Goal: Find specific page/section: Find specific page/section

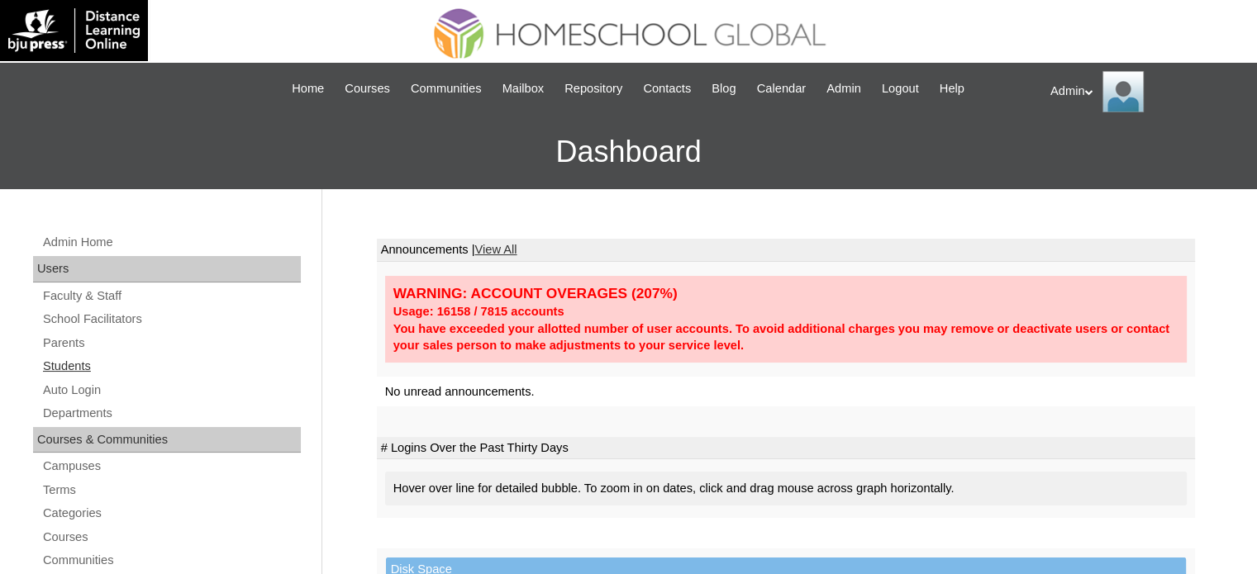
click at [69, 367] on link "Students" at bounding box center [170, 366] width 259 height 21
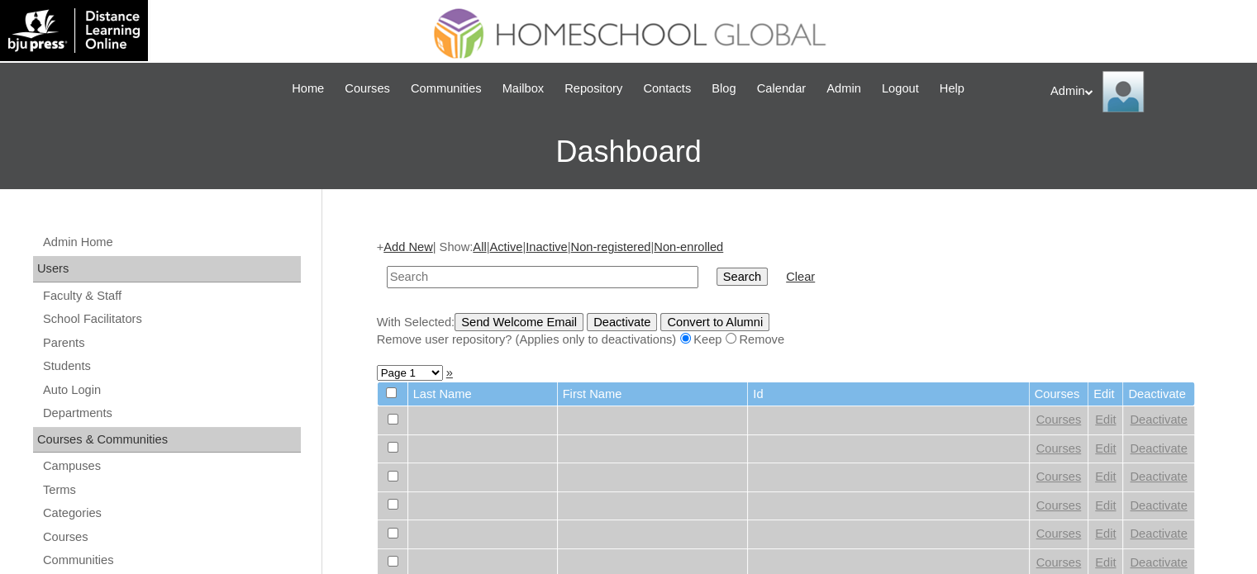
click at [490, 271] on input "text" at bounding box center [542, 277] width 311 height 22
type input "[PERSON_NAME]"
click at [716, 278] on input "Search" at bounding box center [741, 277] width 51 height 18
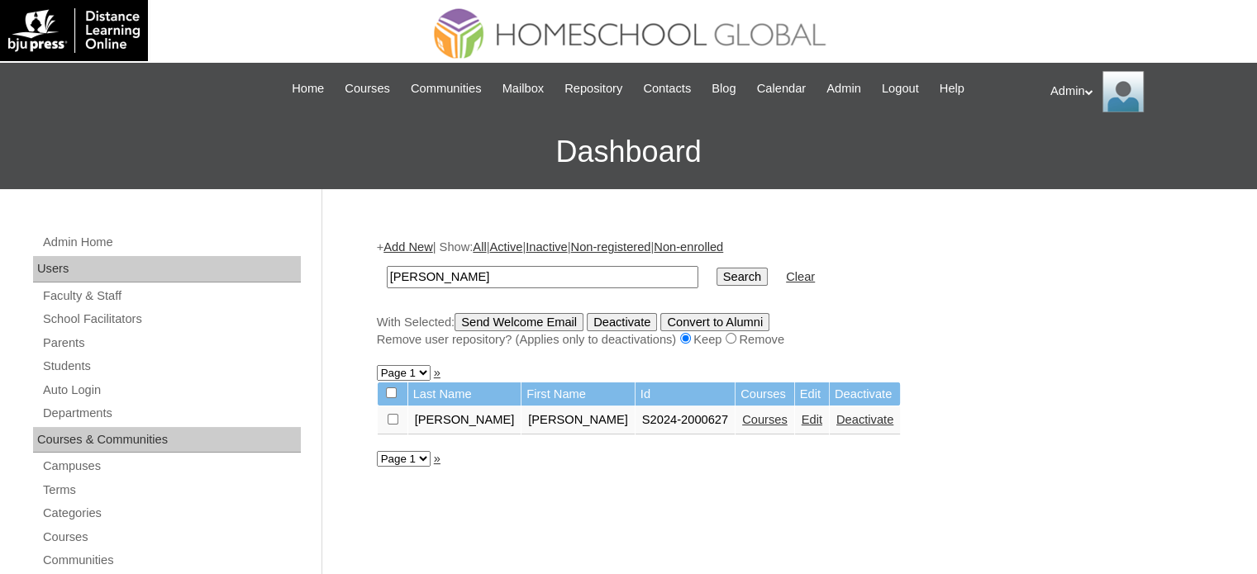
click at [742, 413] on link "Courses" at bounding box center [764, 419] width 45 height 13
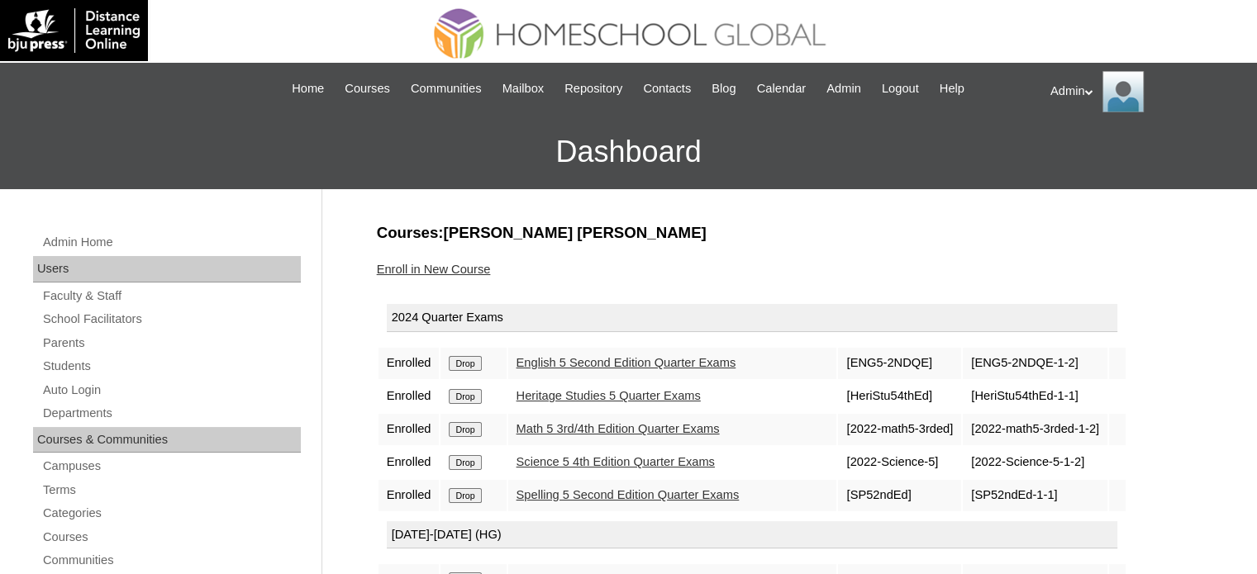
click at [651, 359] on link "English 5 Second Edition Quarter Exams" at bounding box center [626, 362] width 220 height 13
click at [655, 492] on link "Spelling 5 Second Edition Quarter Exams" at bounding box center [627, 494] width 223 height 13
click at [596, 362] on link "English 5 Second Edition Quarter Exams" at bounding box center [626, 362] width 220 height 13
click at [585, 418] on td "Math 5 3rd/4th Edition Quarter Exams" at bounding box center [672, 429] width 329 height 31
click at [587, 423] on link "Math 5 3rd/4th Edition Quarter Exams" at bounding box center [617, 428] width 203 height 13
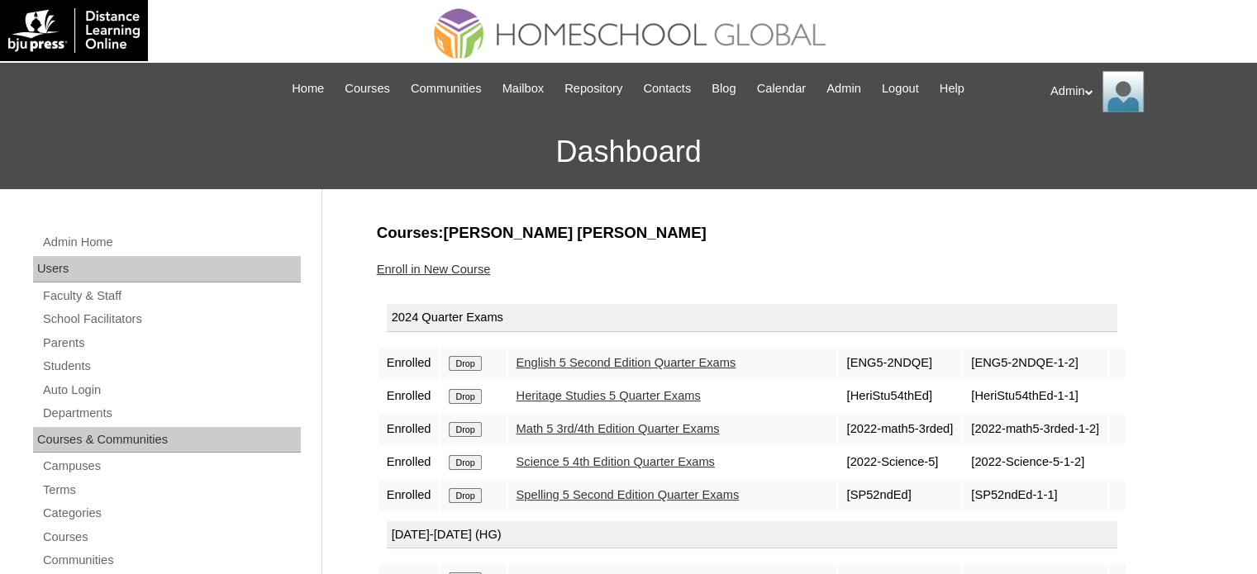
click at [567, 435] on td "Math 5 3rd/4th Edition Quarter Exams" at bounding box center [672, 429] width 329 height 31
click at [569, 423] on link "Math 5 3rd/4th Edition Quarter Exams" at bounding box center [617, 428] width 203 height 13
click at [613, 455] on link "Science 5 4th Edition Quarter Exams" at bounding box center [615, 461] width 198 height 13
click at [655, 458] on link "Science 5 4th Edition Quarter Exams" at bounding box center [615, 461] width 198 height 13
click at [615, 385] on td "Heritage Studies 5 Quarter Exams" at bounding box center [672, 396] width 329 height 31
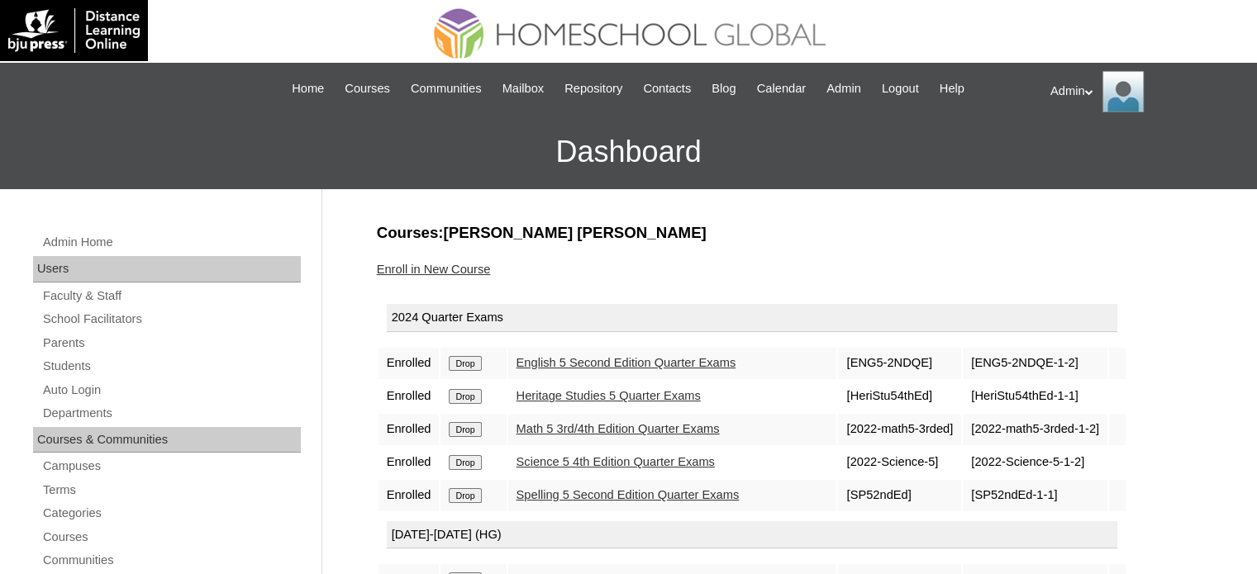
click at [617, 394] on link "Heritage Studies 5 Quarter Exams" at bounding box center [608, 395] width 184 height 13
